Goal: Information Seeking & Learning: Understand process/instructions

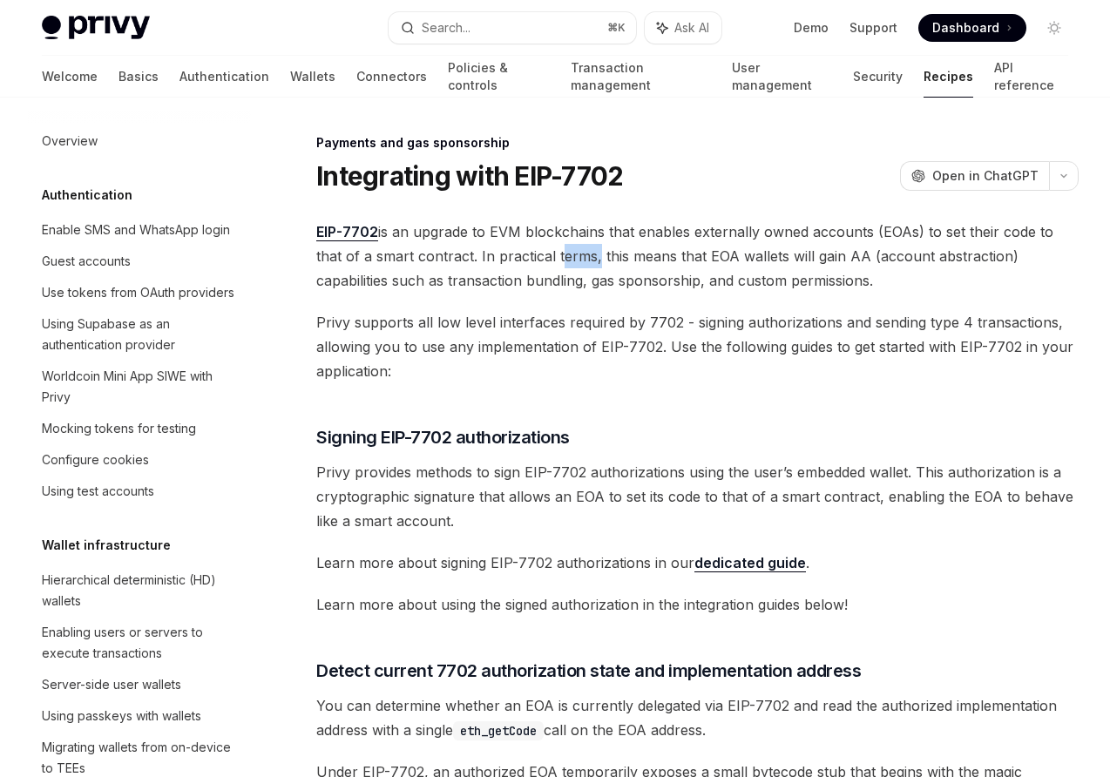
click at [533, 245] on span "EIP-7702 is an upgrade to EVM blockchains that enables externally owned account…" at bounding box center [697, 255] width 762 height 73
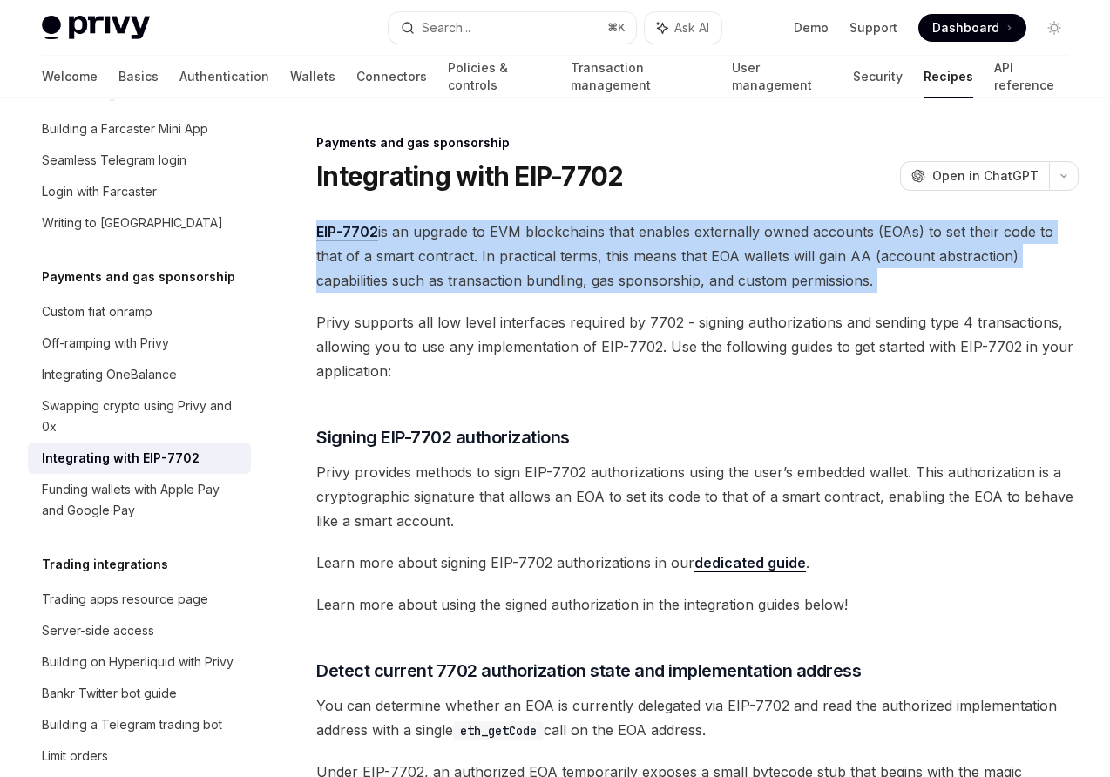
click at [533, 245] on span "EIP-7702 is an upgrade to EVM blockchains that enables externally owned account…" at bounding box center [697, 255] width 762 height 73
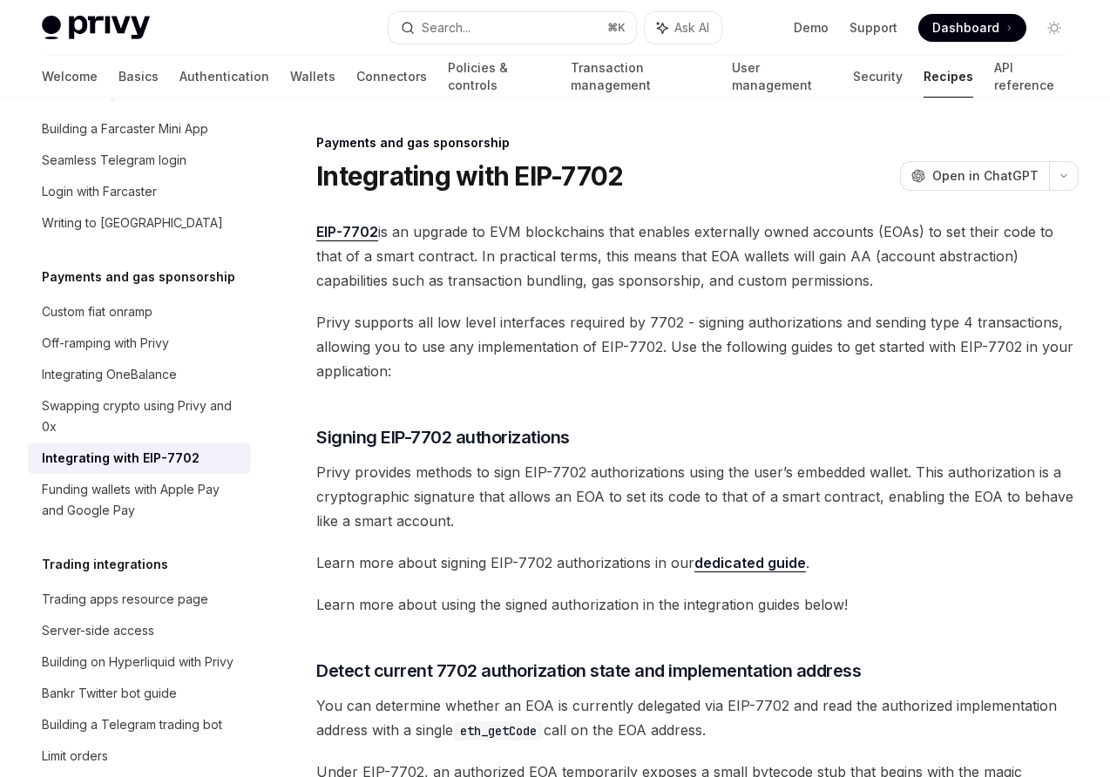
click at [529, 316] on span "Privy supports all low level interfaces required by 7702 - signing authorizatio…" at bounding box center [697, 346] width 762 height 73
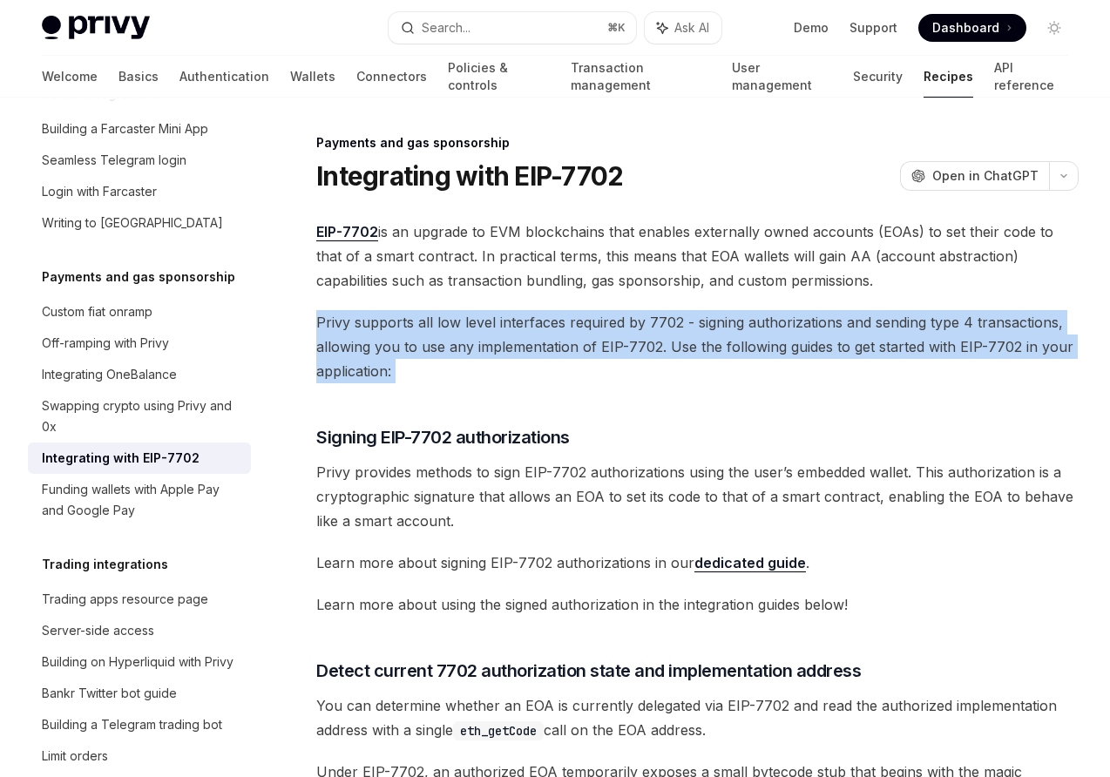
click at [529, 316] on span "Privy supports all low level interfaces required by 7702 - signing authorizatio…" at bounding box center [697, 346] width 762 height 73
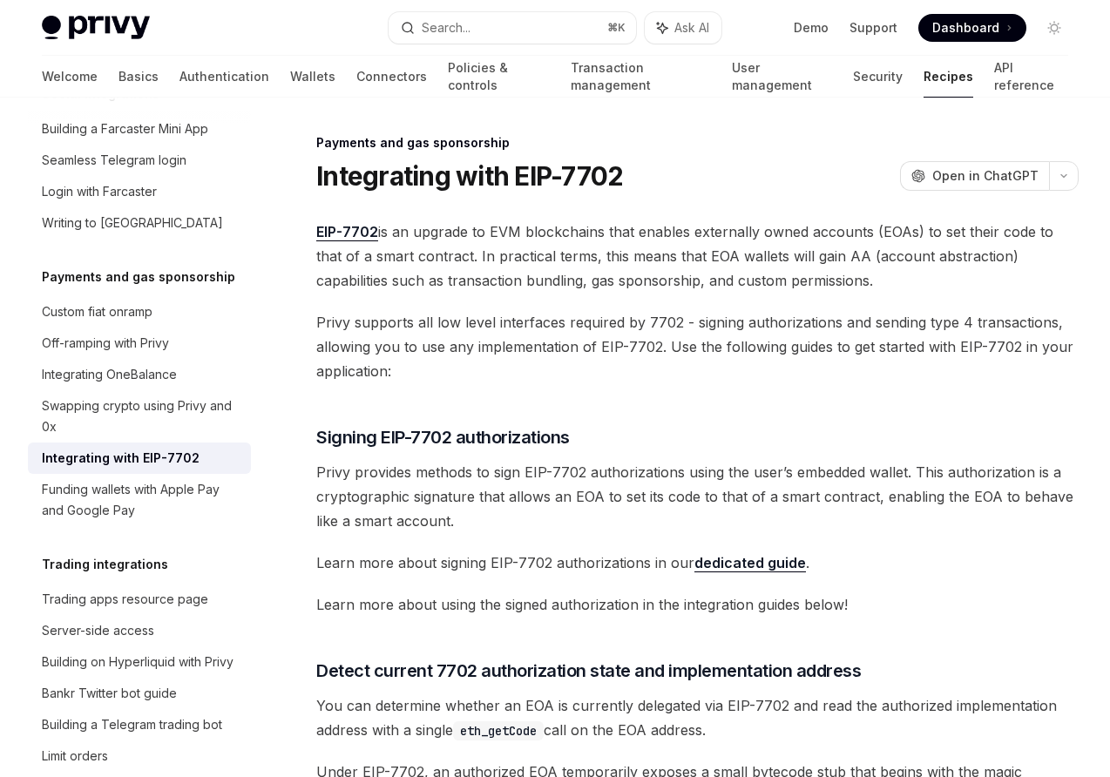
click at [517, 342] on span "Privy supports all low level interfaces required by 7702 - signing authorizatio…" at bounding box center [697, 346] width 762 height 73
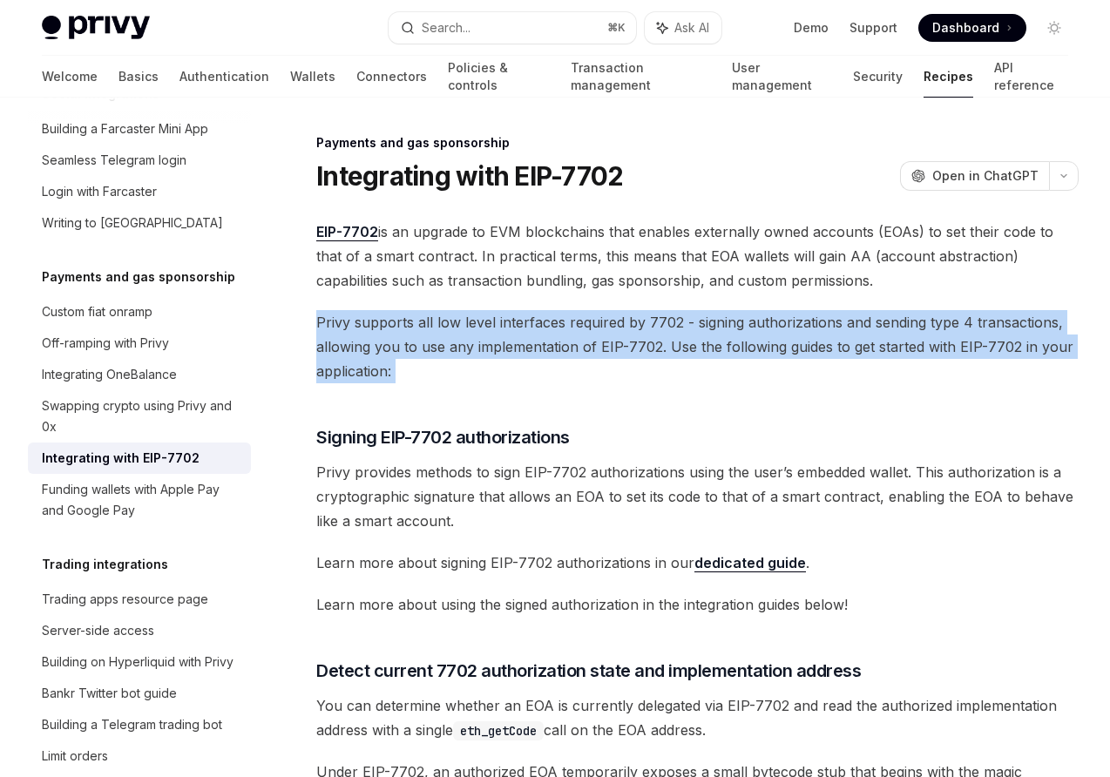
click at [517, 342] on span "Privy supports all low level interfaces required by 7702 - signing authorizatio…" at bounding box center [697, 346] width 762 height 73
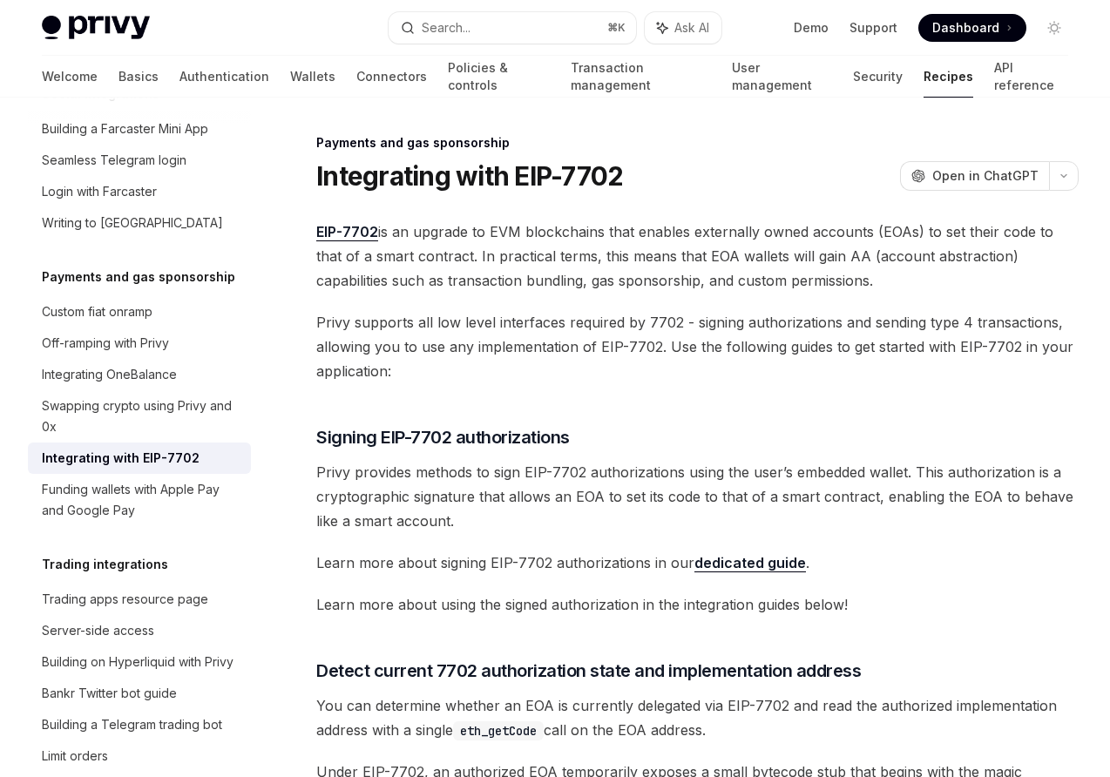
click at [492, 487] on span "Privy provides methods to sign EIP-7702 authorizations using the user’s embedde…" at bounding box center [697, 496] width 762 height 73
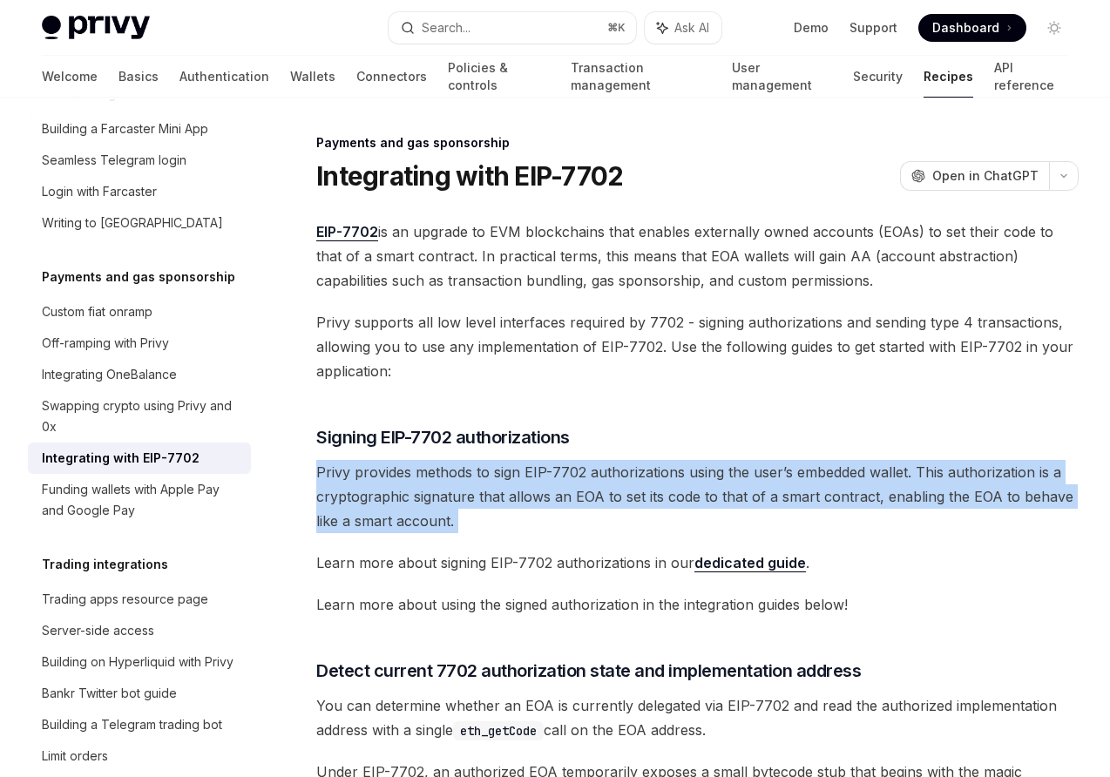
click at [492, 487] on span "Privy provides methods to sign EIP-7702 authorizations using the user’s embedde…" at bounding box center [697, 496] width 762 height 73
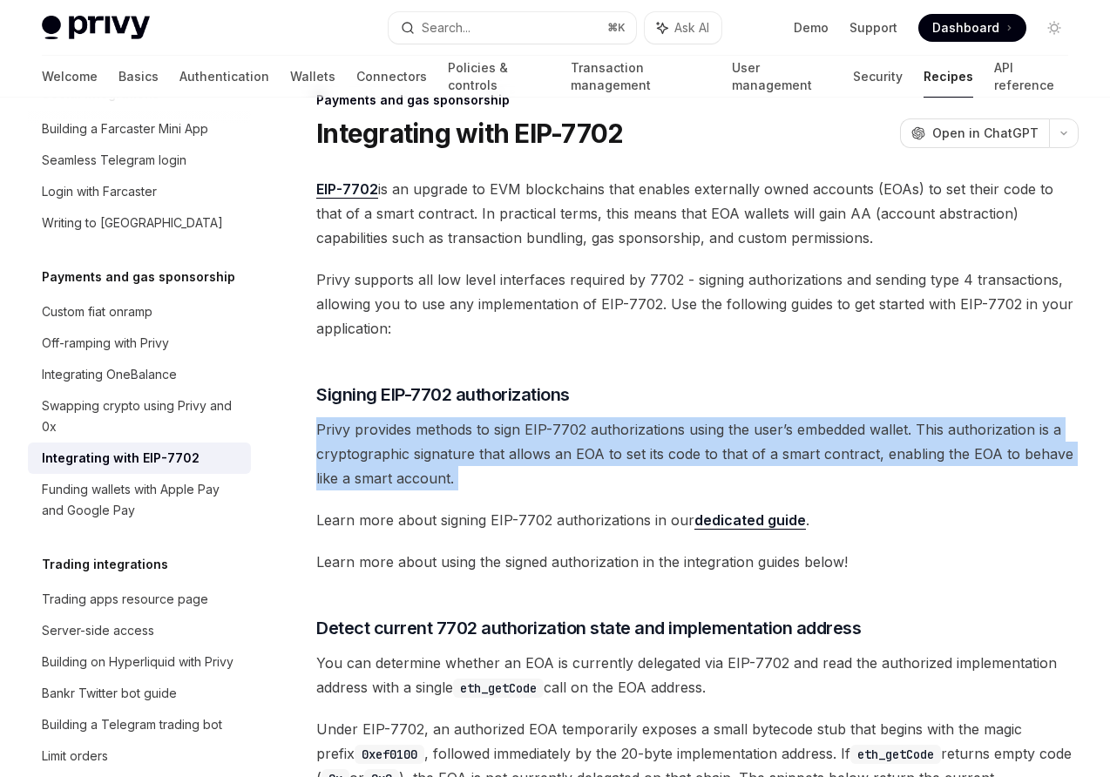
scroll to position [44, 0]
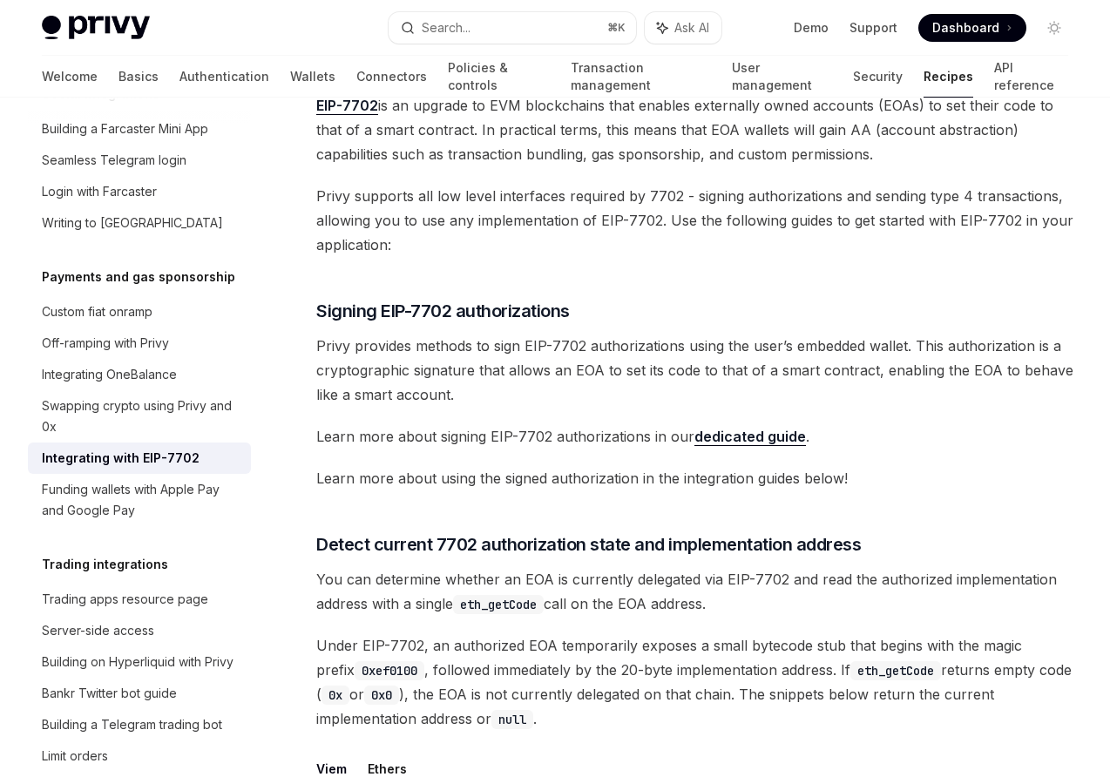
click at [496, 547] on span "Detect current 7702 authorization state and implementation address" at bounding box center [588, 544] width 544 height 24
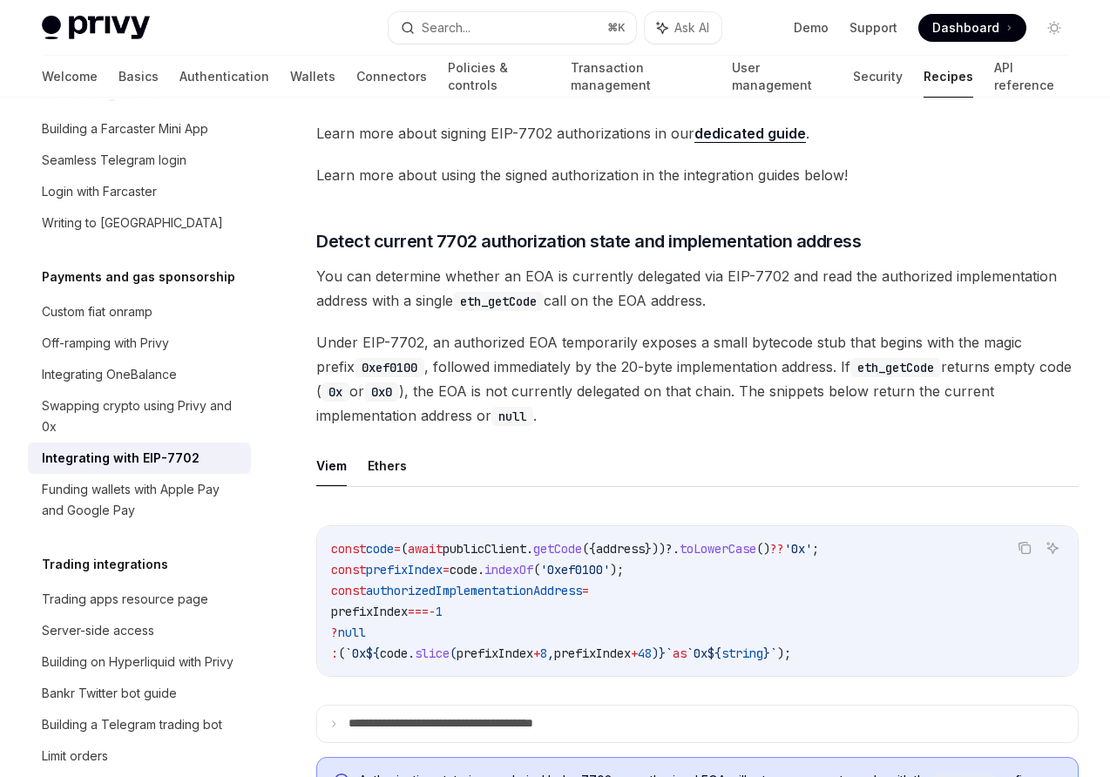
scroll to position [526, 0]
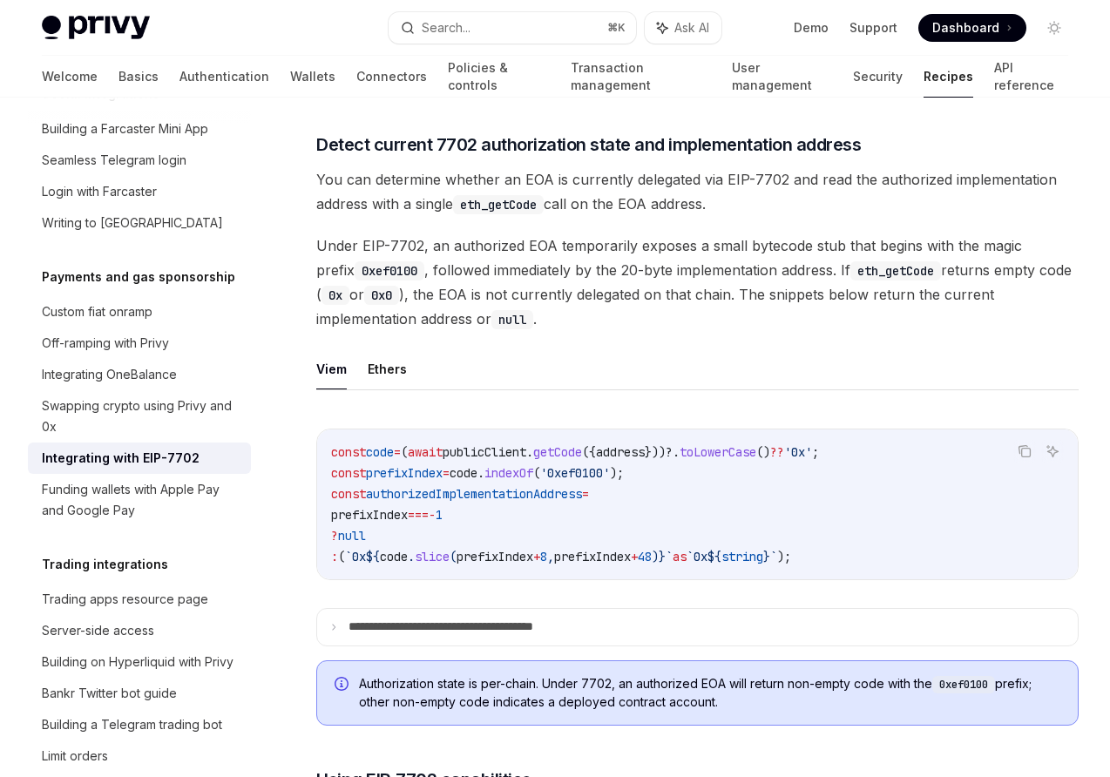
click at [558, 259] on span "Under EIP-7702, an authorized EOA temporarily exposes a small bytecode stub tha…" at bounding box center [697, 282] width 762 height 98
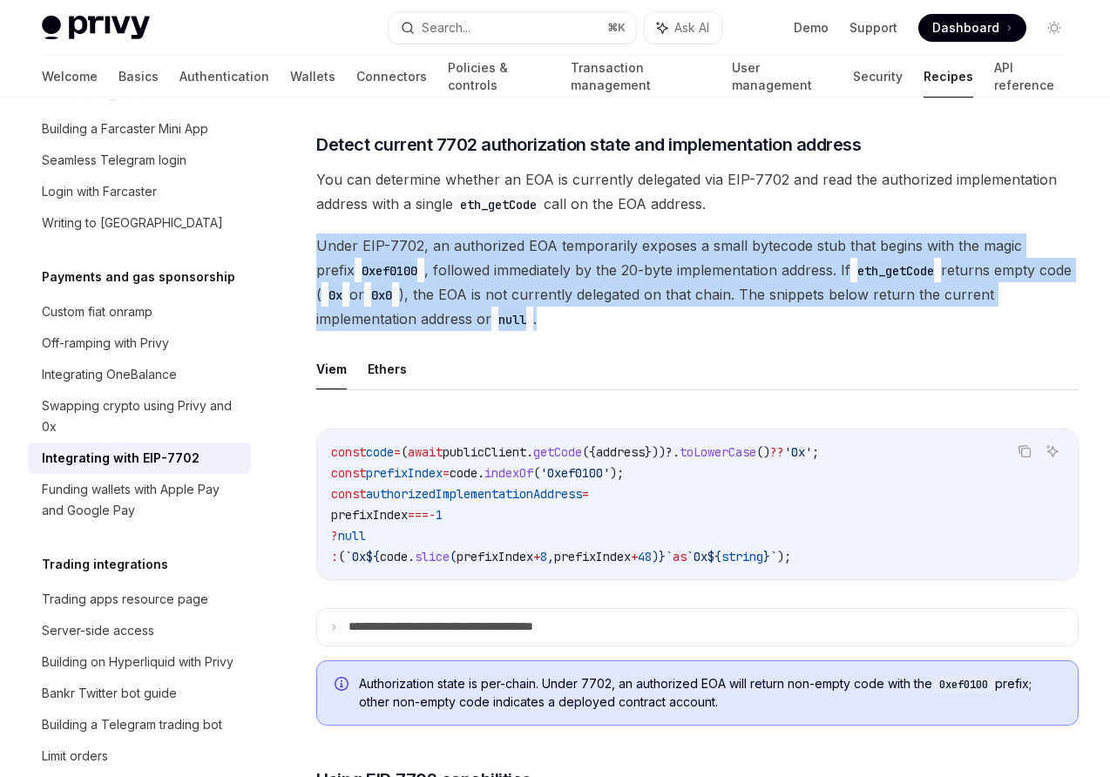
click at [558, 259] on span "Under EIP-7702, an authorized EOA temporarily exposes a small bytecode stub tha…" at bounding box center [697, 282] width 762 height 98
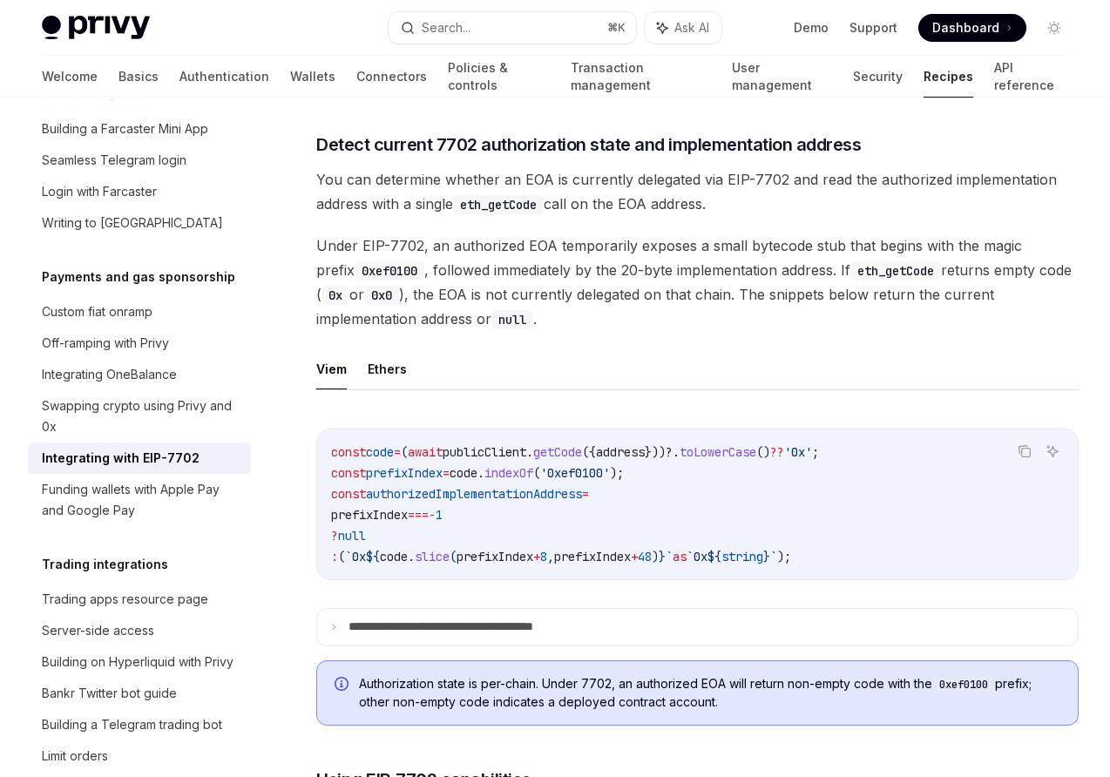
click at [564, 205] on span "You can determine whether an EOA is currently delegated via EIP-7702 and read t…" at bounding box center [697, 191] width 762 height 49
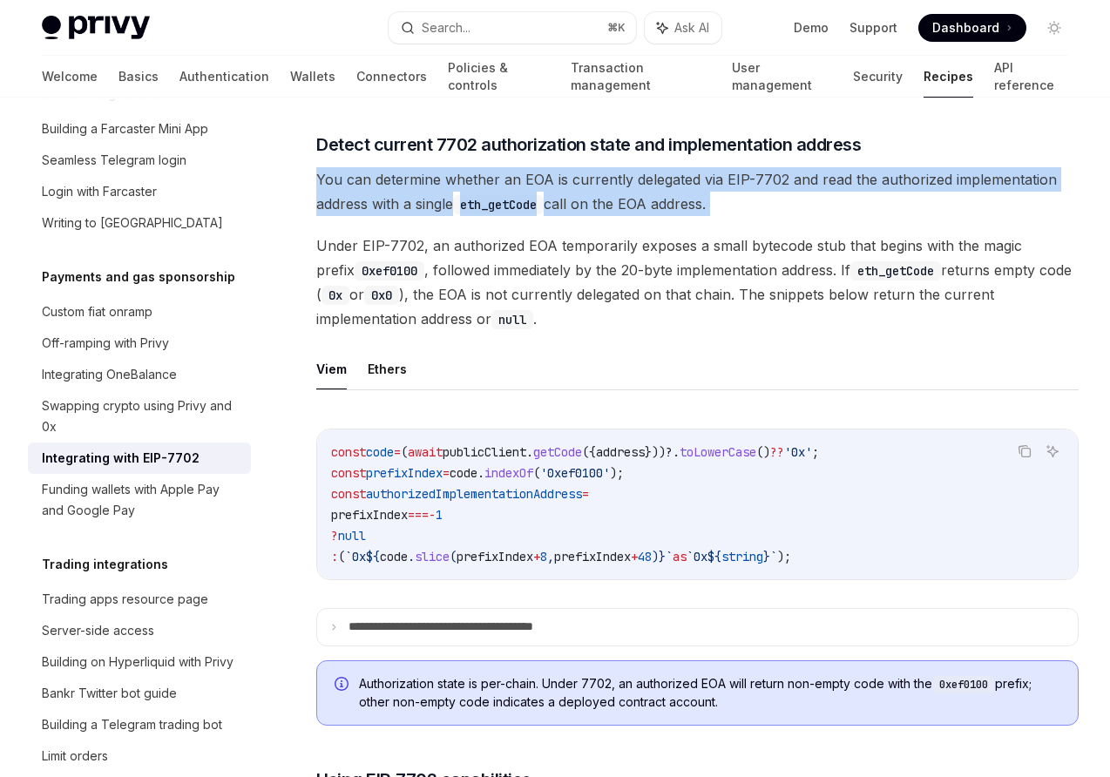
click at [564, 205] on span "You can determine whether an EOA is currently delegated via EIP-7702 and read t…" at bounding box center [697, 191] width 762 height 49
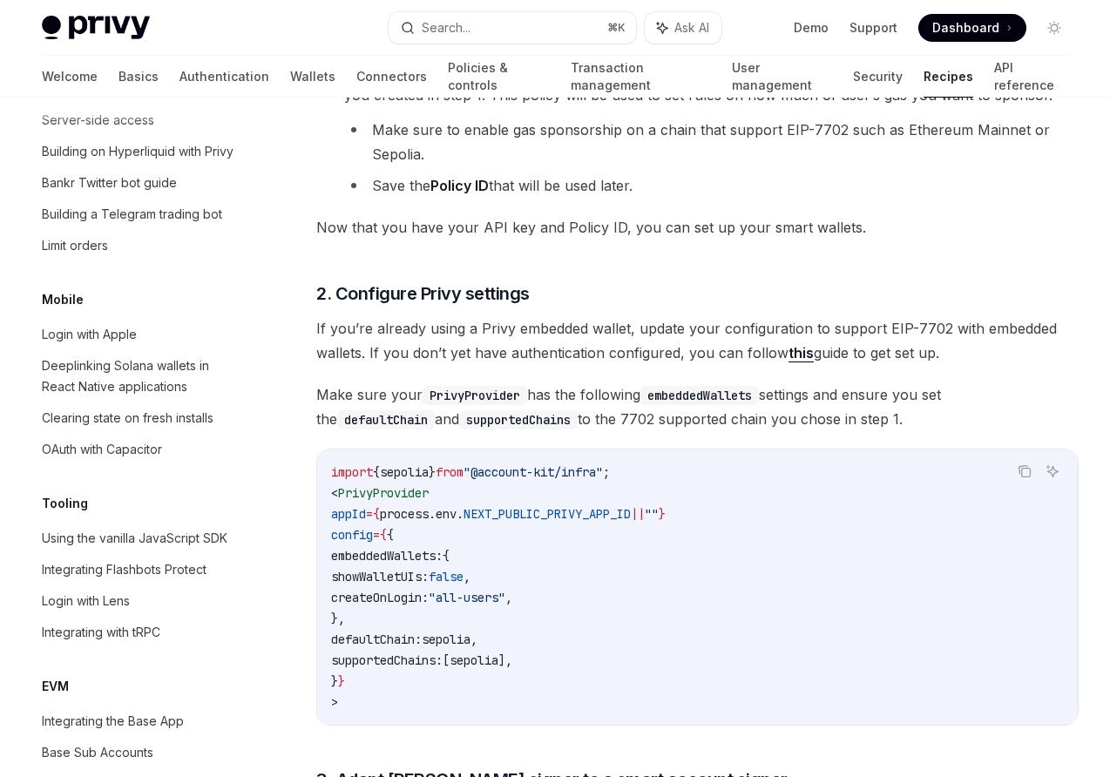
scroll to position [1863, 0]
